Goal: Task Accomplishment & Management: Manage account settings

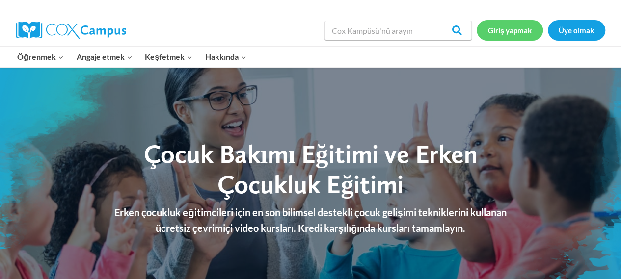
click at [507, 30] on font "Giriş yapmak" at bounding box center [510, 30] width 44 height 9
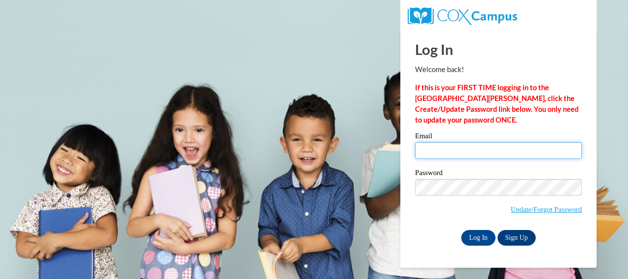
click at [515, 148] on input "Email" at bounding box center [498, 150] width 167 height 17
type input "seymapeksen@hotmail.com"
